Goal: Task Accomplishment & Management: Manage account settings

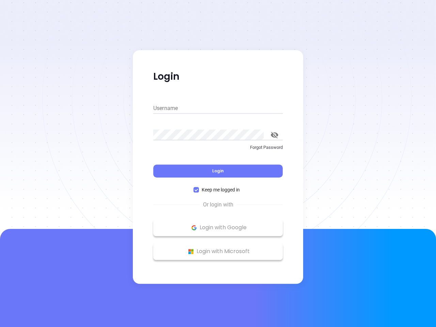
click at [218, 163] on div "Login" at bounding box center [217, 166] width 129 height 21
click at [218, 108] on input "Username" at bounding box center [217, 108] width 129 height 11
click at [274, 135] on icon "toggle password visibility" at bounding box center [274, 135] width 7 height 6
click at [218, 171] on span "Login" at bounding box center [218, 171] width 12 height 6
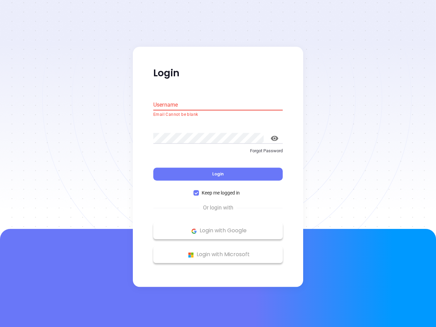
click at [218, 190] on span "Keep me logged in" at bounding box center [221, 192] width 44 height 7
click at [199, 190] on input "Keep me logged in" at bounding box center [195, 192] width 5 height 5
checkbox input "false"
click at [218, 227] on p "Login with Google" at bounding box center [218, 231] width 123 height 10
click at [218, 251] on p "Login with Microsoft" at bounding box center [218, 254] width 123 height 10
